Goal: Check status: Check status

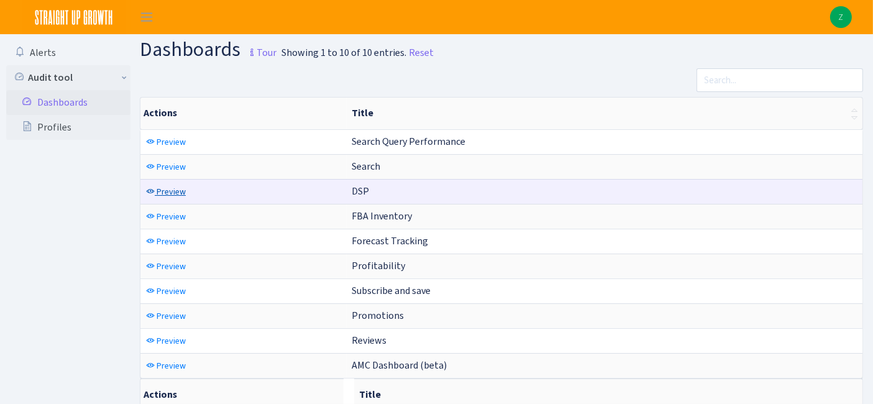
click at [173, 188] on span "Preview" at bounding box center [170, 192] width 29 height 12
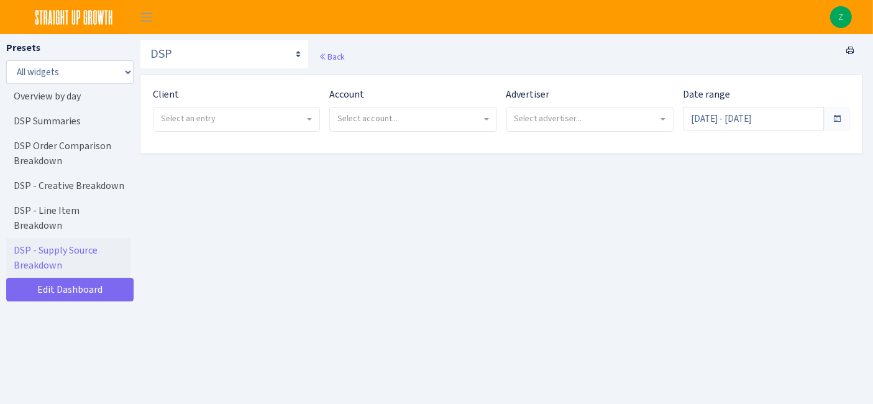
click at [256, 127] on span "Select an entry" at bounding box center [236, 119] width 166 height 24
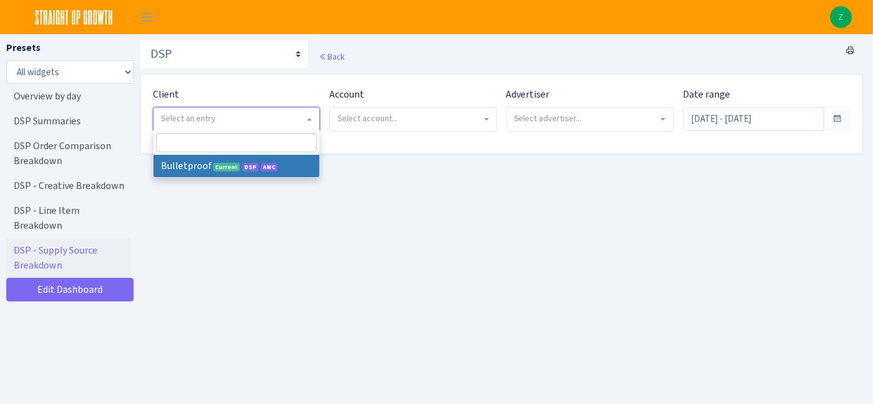
select select "409"
select select
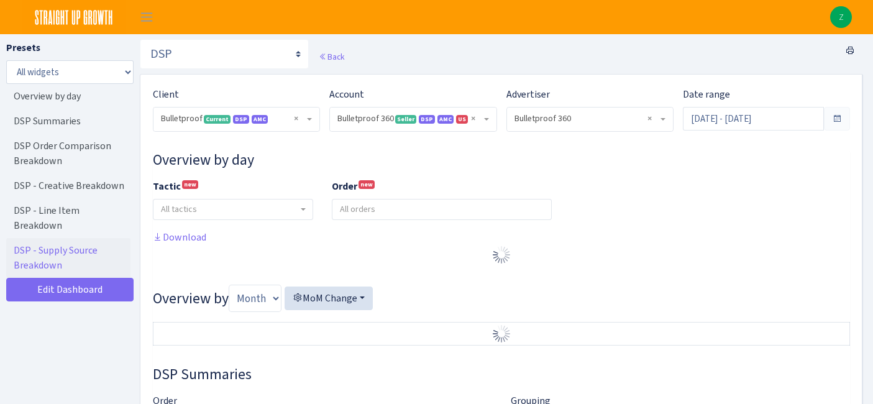
select select "3235730245795869"
select select "2888625790301"
select select
click at [729, 120] on input "[DATE] - [DATE]" at bounding box center [752, 119] width 141 height 24
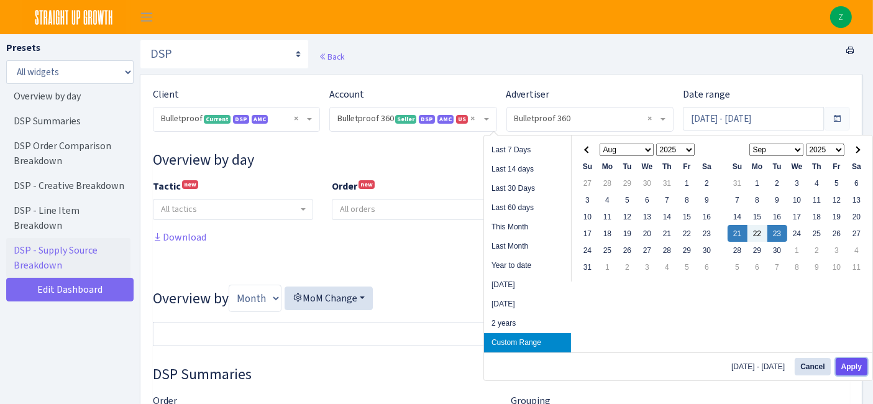
click at [850, 369] on button "Apply" at bounding box center [851, 366] width 32 height 17
type input "[DATE] - [DATE]"
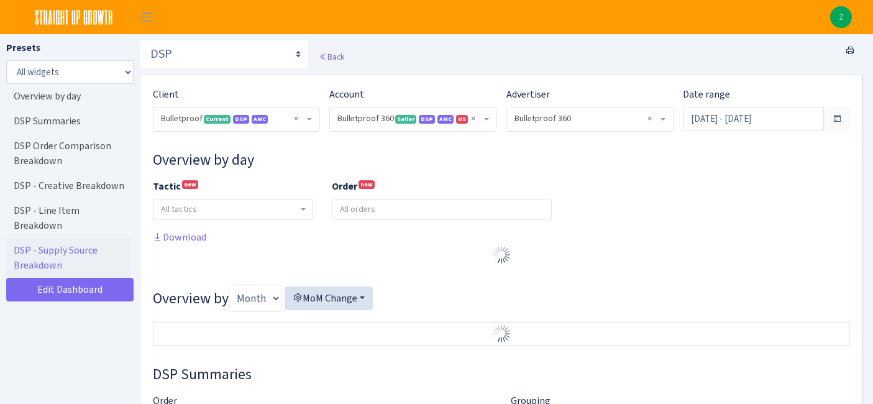
select select "3235730245795869"
select select "2888625790301"
select select
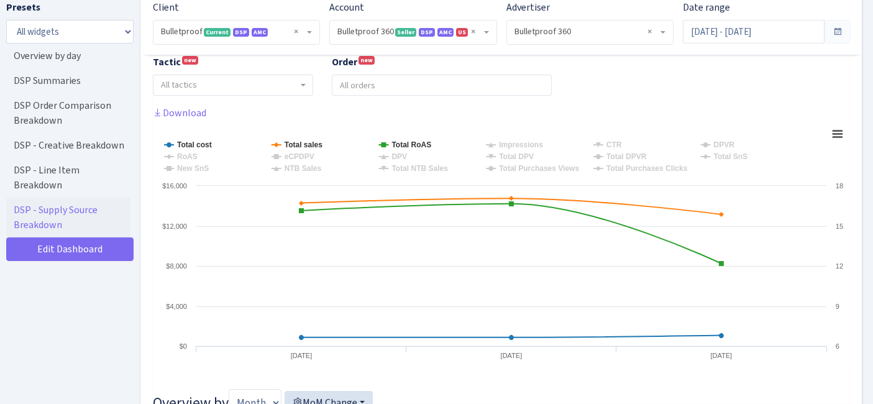
scroll to position [124, 0]
